Goal: Task Accomplishment & Management: Use online tool/utility

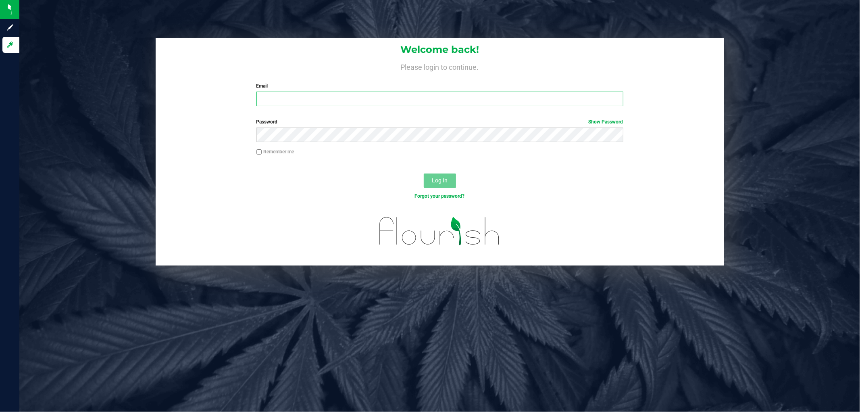
click at [315, 98] on input "Email" at bounding box center [440, 99] width 367 height 15
type input "[EMAIL_ADDRESS][DOMAIN_NAME]"
click at [424, 173] on button "Log In" at bounding box center [440, 180] width 32 height 15
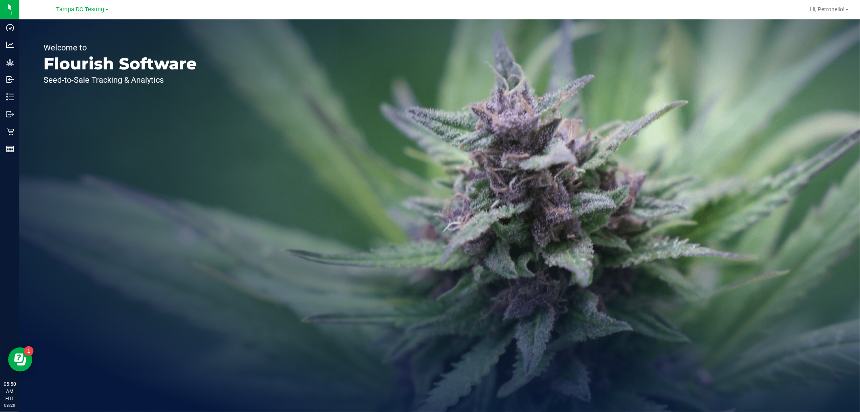
click at [77, 10] on span "Tampa DC Testing" at bounding box center [80, 9] width 48 height 7
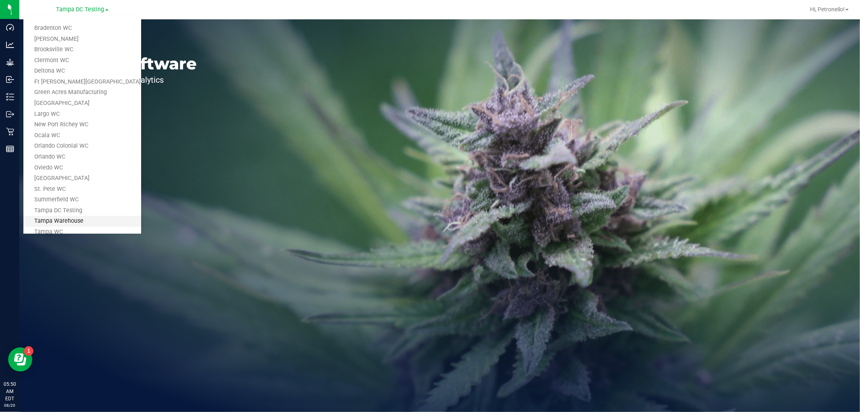
click at [49, 217] on link "Tampa Warehouse" at bounding box center [82, 221] width 118 height 11
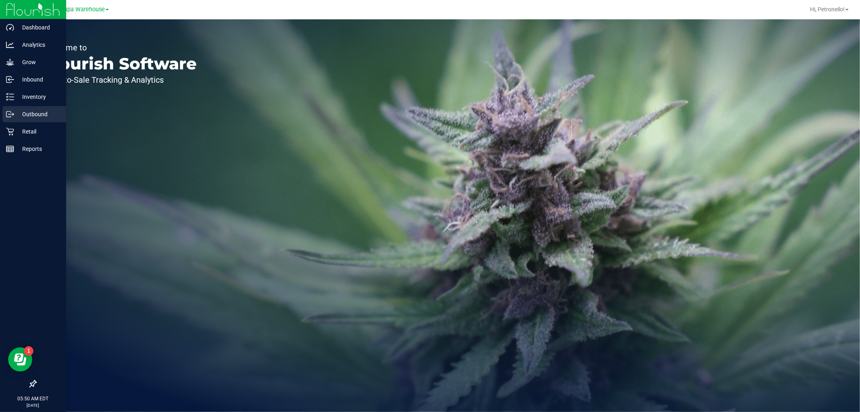
click at [34, 117] on p "Outbound" at bounding box center [38, 114] width 48 height 10
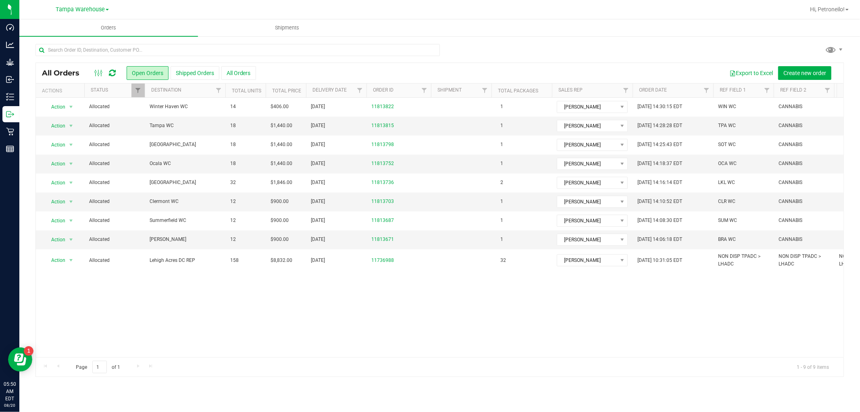
drag, startPoint x: 33, startPoint y: 98, endPoint x: 350, endPoint y: 65, distance: 319.2
click at [350, 65] on div "All Orders Open Orders Shipped Orders All Orders Export to Excel Create new ord…" at bounding box center [440, 73] width 808 height 20
click at [207, 78] on button "Shipped Orders" at bounding box center [195, 73] width 49 height 14
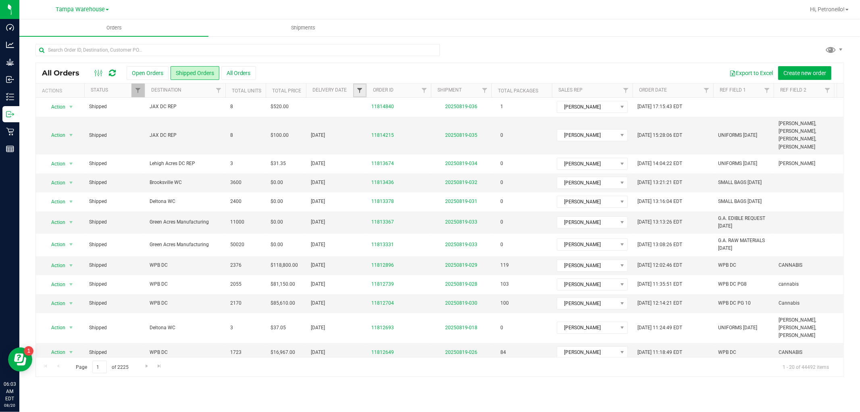
click at [358, 92] on span "Filter" at bounding box center [360, 90] width 6 height 6
click at [437, 139] on span "select" at bounding box center [435, 139] width 6 height 6
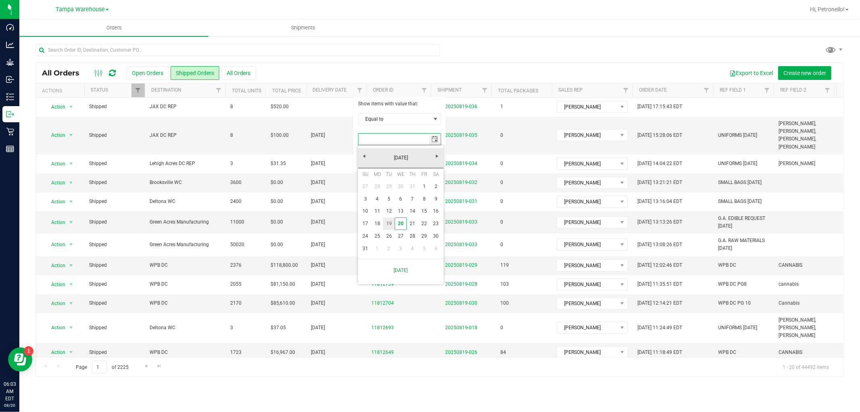
click at [388, 227] on link "19" at bounding box center [389, 223] width 12 height 13
type input "[DATE]"
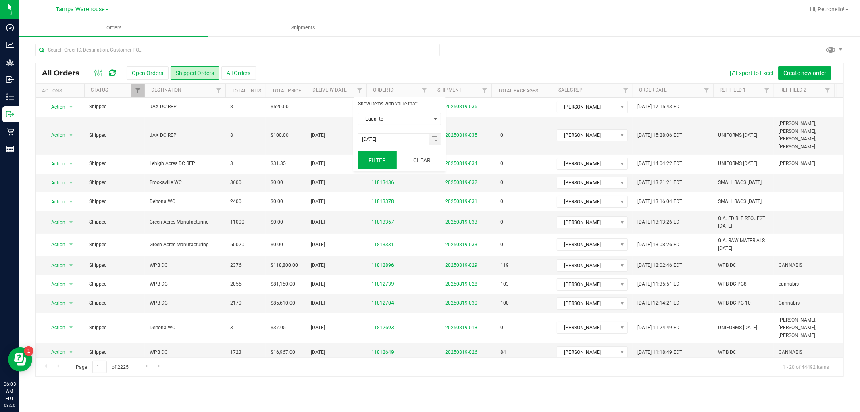
click at [382, 163] on button "Filter" at bounding box center [377, 160] width 39 height 18
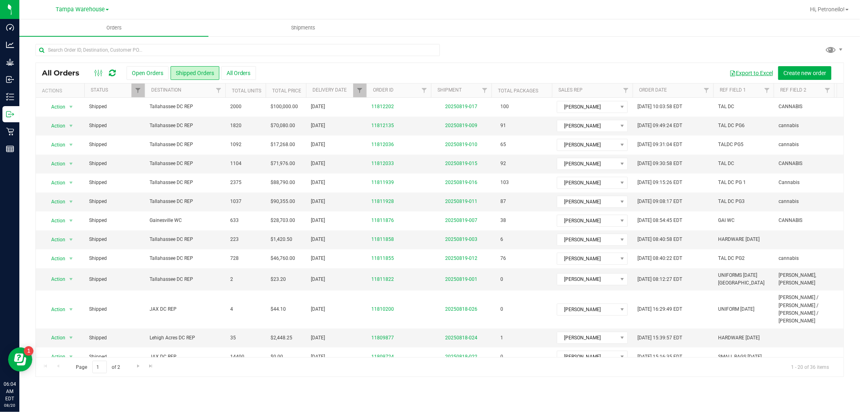
click at [755, 71] on button "Export to Excel" at bounding box center [752, 73] width 54 height 14
